Goal: Information Seeking & Learning: Stay updated

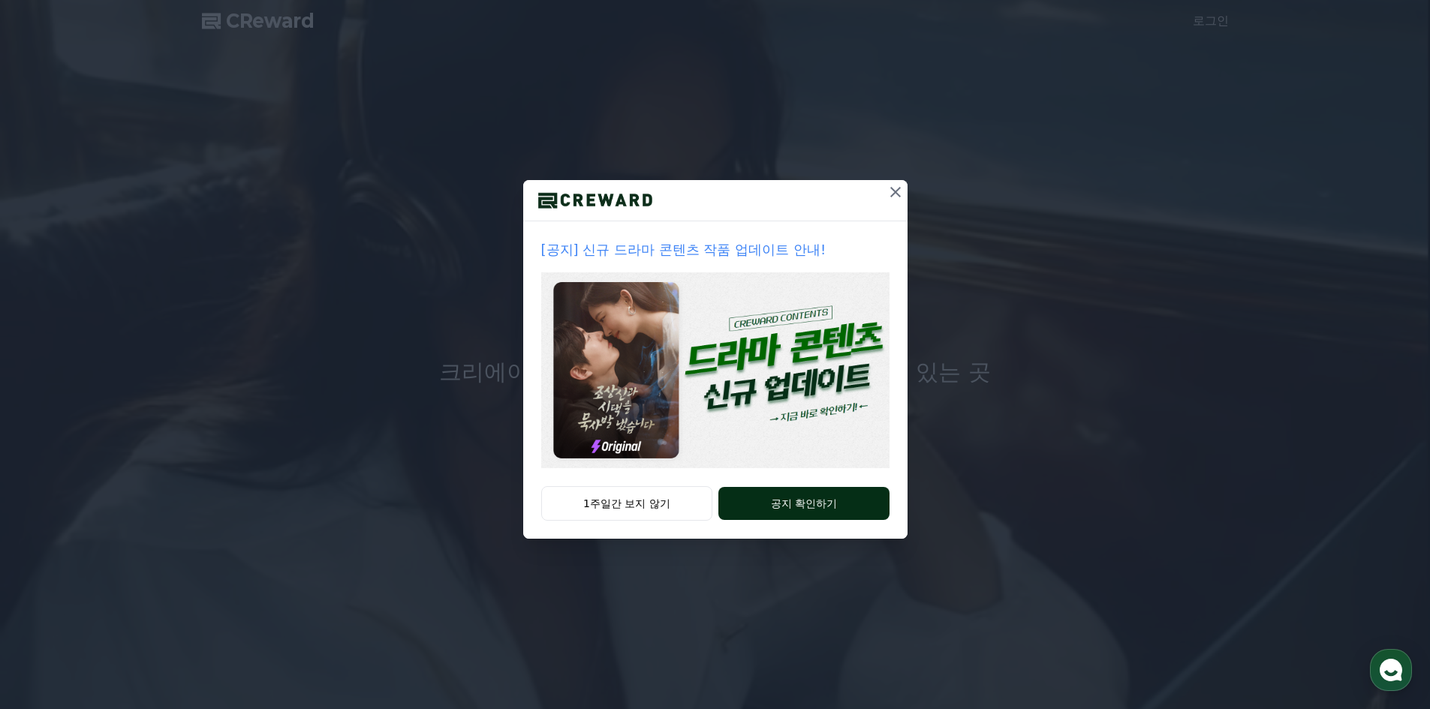
click at [772, 502] on button "공지 확인하기" at bounding box center [803, 503] width 170 height 33
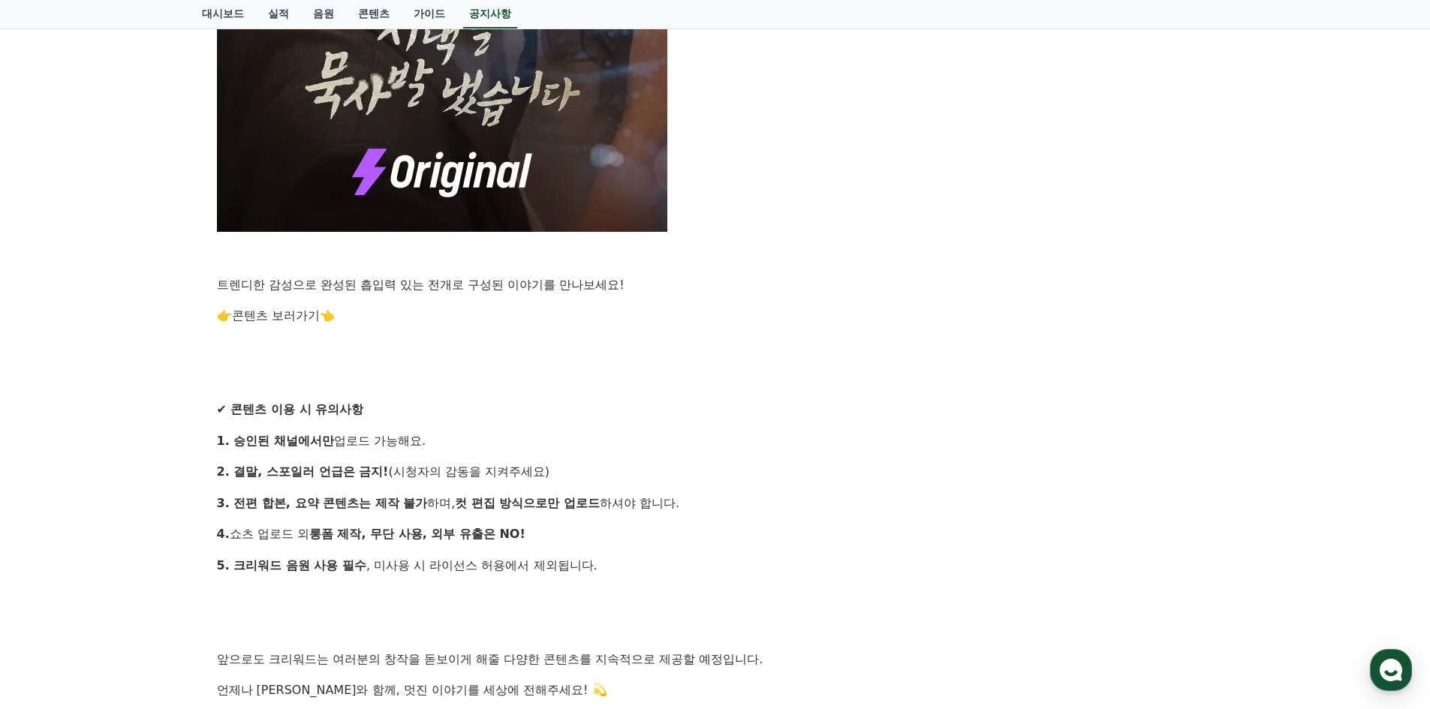
scroll to position [1068, 0]
click at [767, 369] on div "안녕하세요, 크리워드입니다. 창작의 열정으로 매 순간 함께해주시는 크리에이터 여러분께 감사 인사드립니다. 많은 분들이 기다리셨던 새로운 작품이…" at bounding box center [715, 8] width 997 height 1635
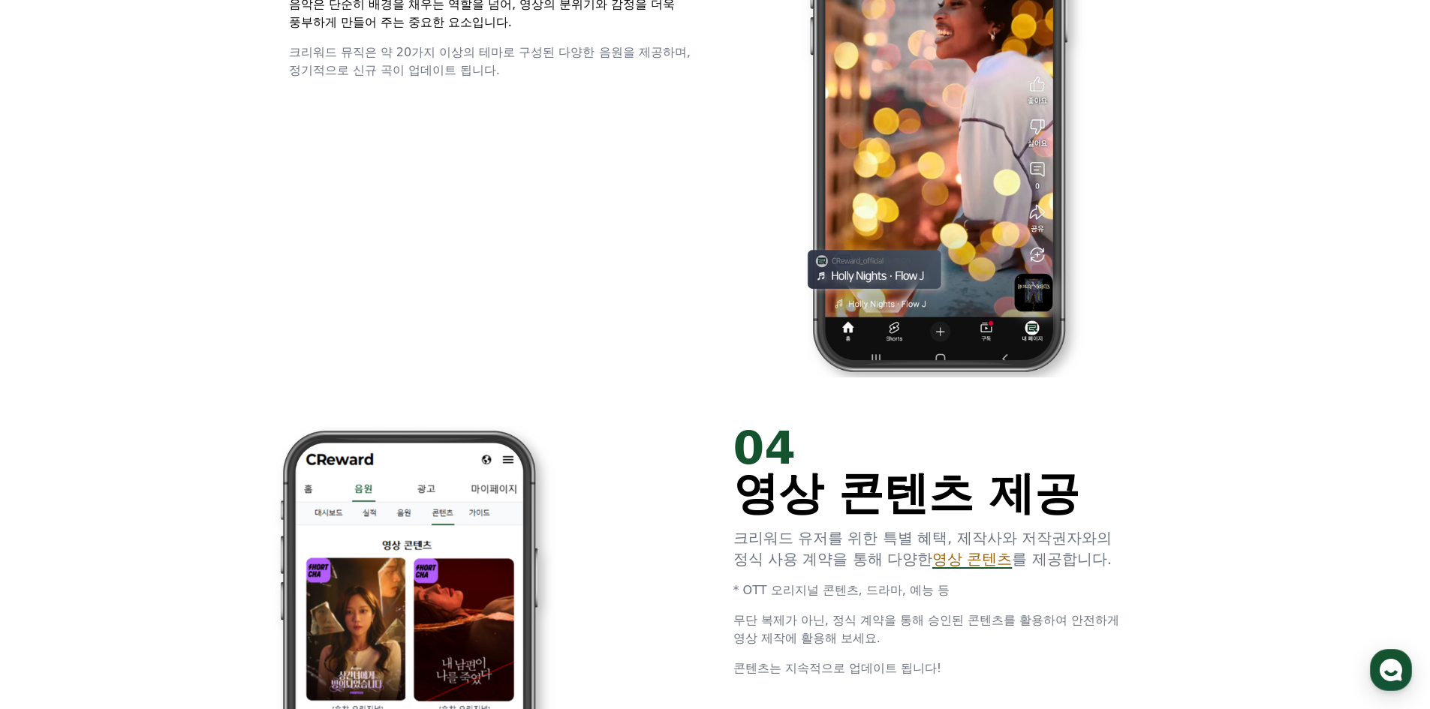
scroll to position [2415, 0]
